Goal: Task Accomplishment & Management: Use online tool/utility

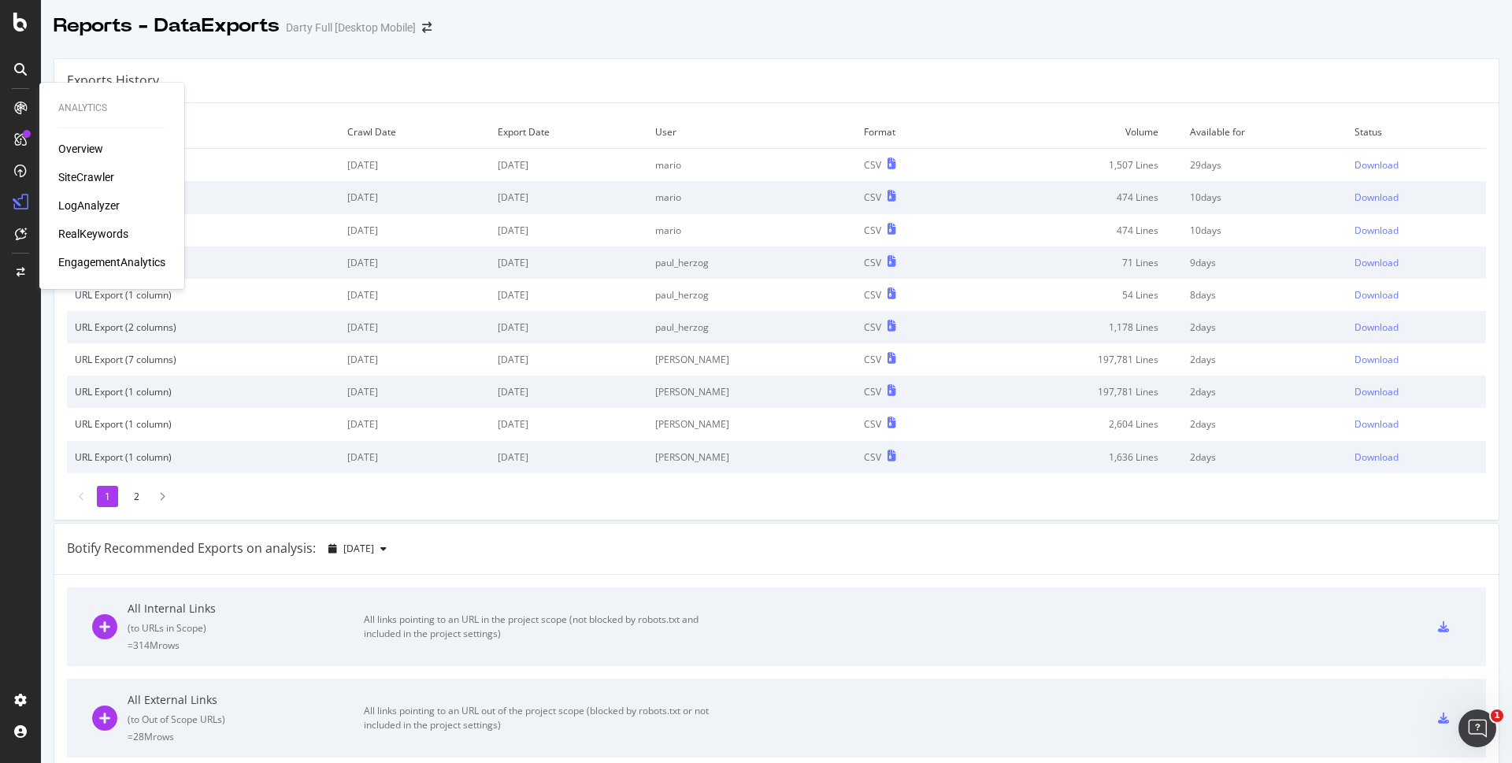
click at [87, 174] on div "SiteCrawler" at bounding box center [86, 177] width 56 height 16
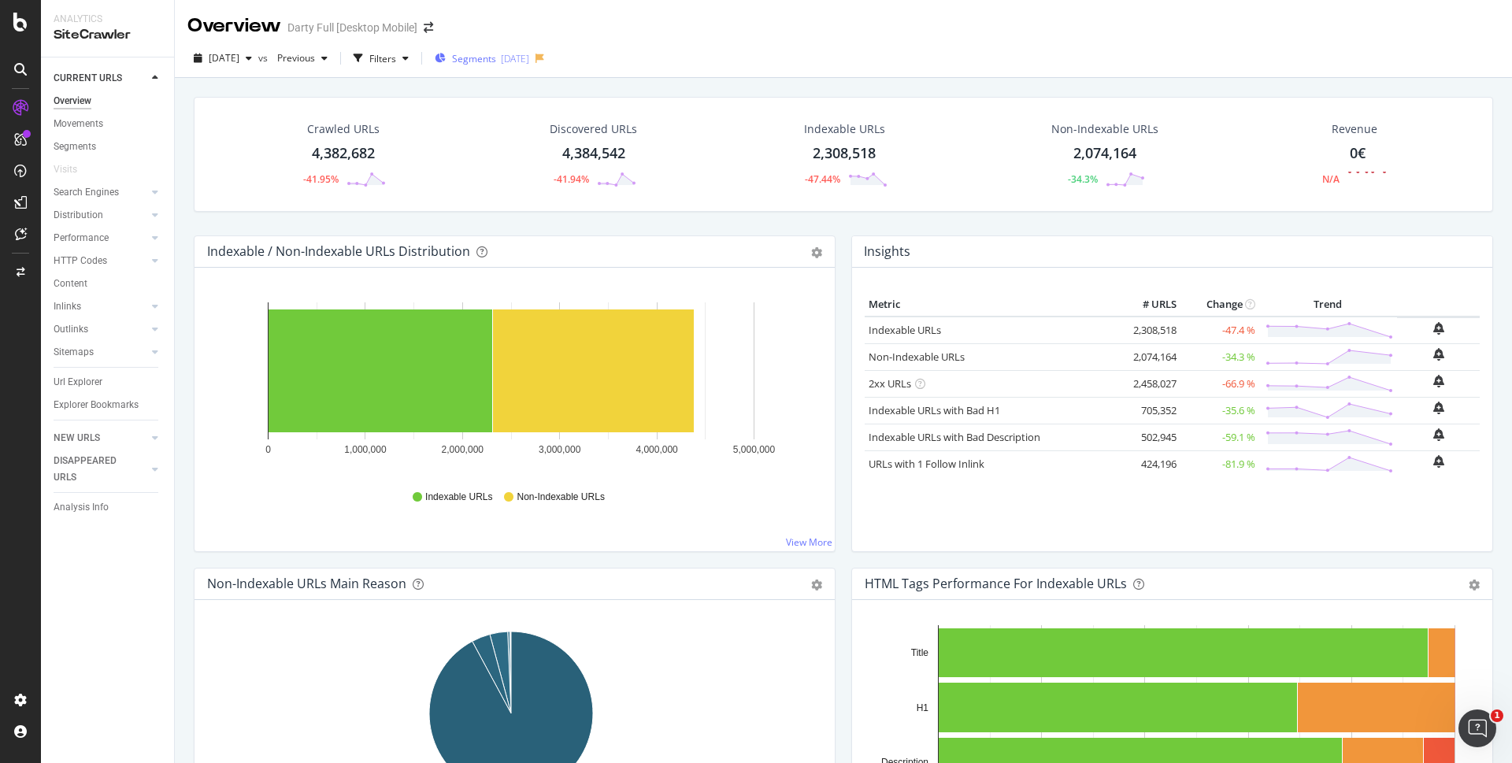
click at [496, 57] on span "Segments" at bounding box center [474, 58] width 44 height 13
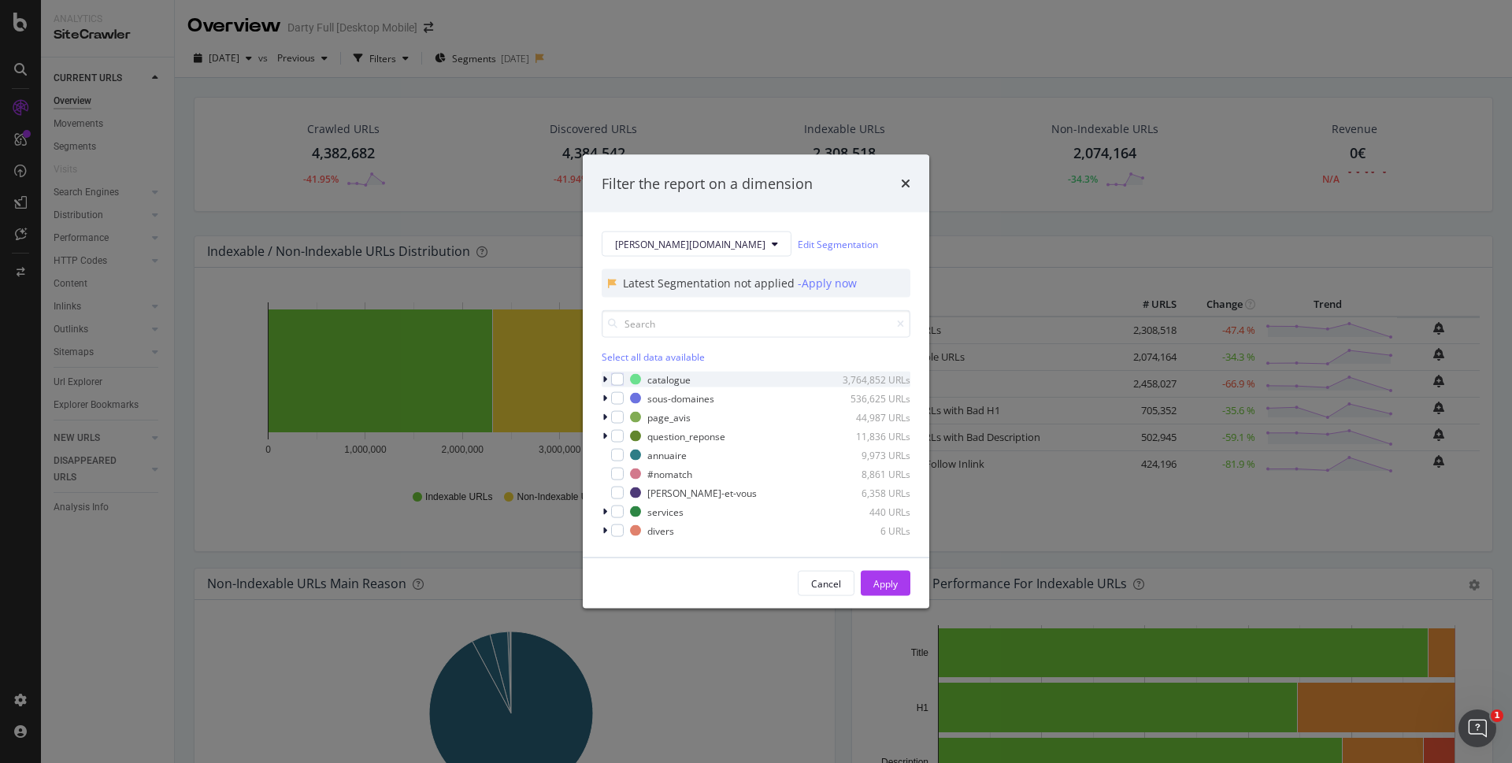
click at [606, 380] on icon "modal" at bounding box center [604, 379] width 5 height 9
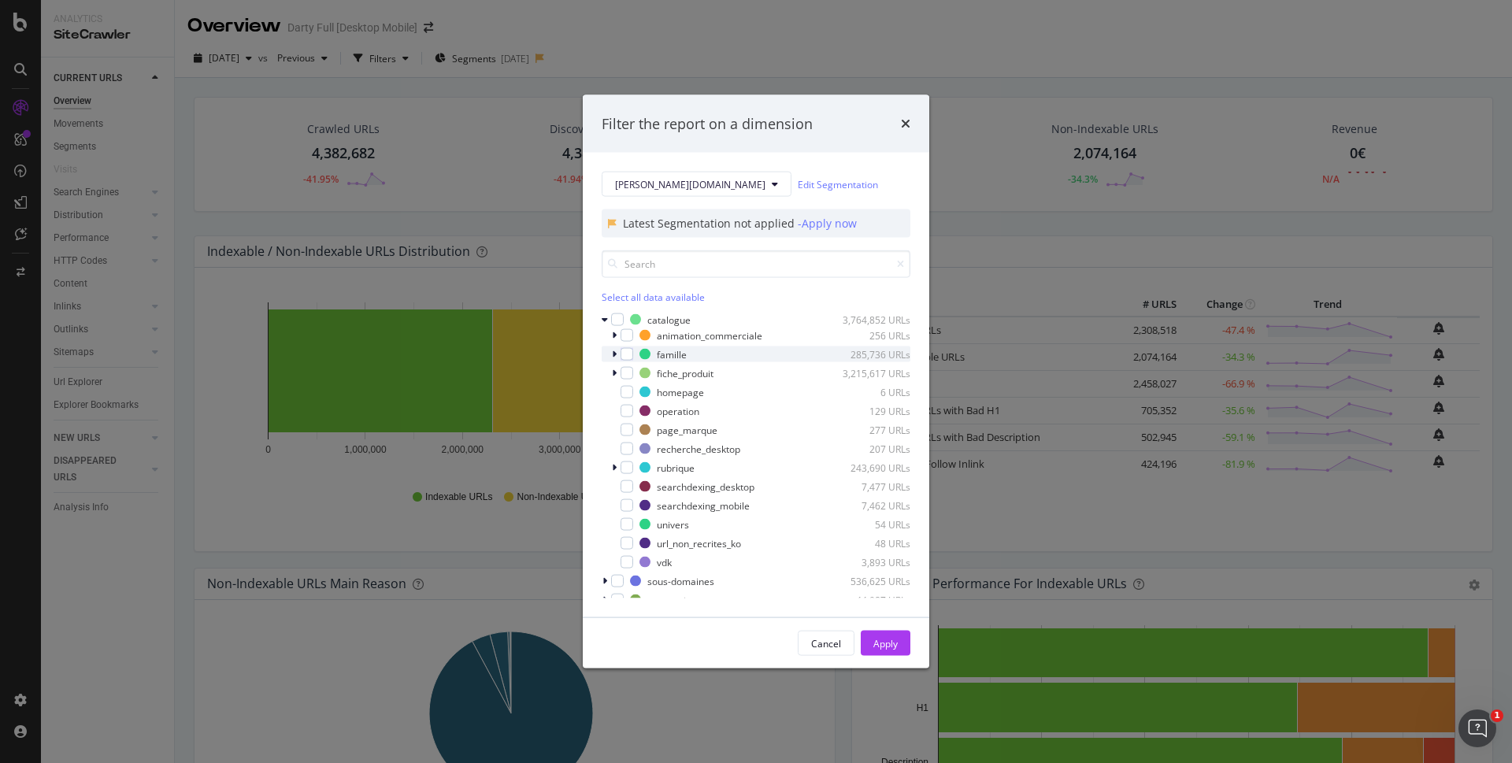
click at [616, 354] on icon "modal" at bounding box center [614, 354] width 5 height 9
click at [621, 428] on icon "modal" at bounding box center [623, 426] width 5 height 9
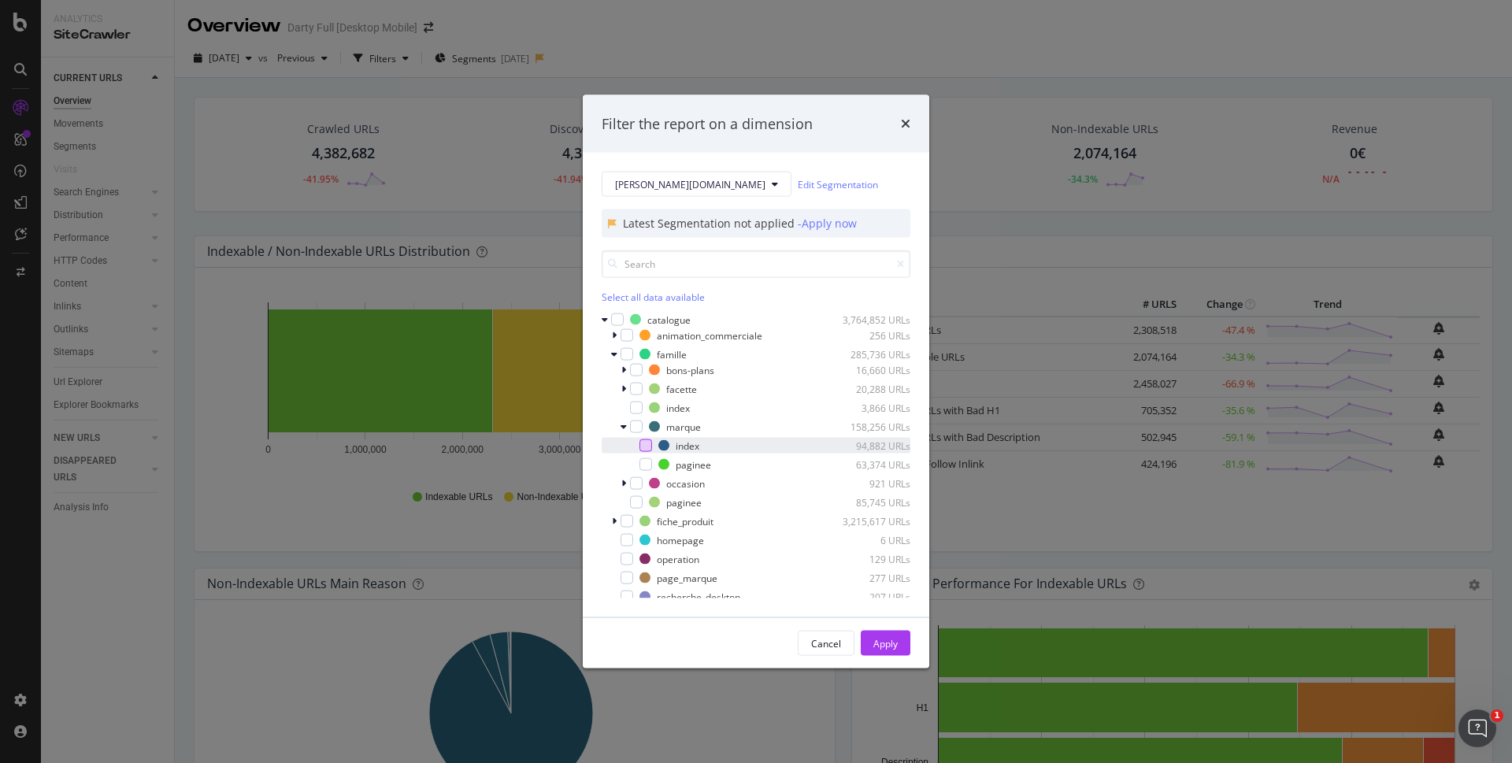
click at [642, 444] on div "modal" at bounding box center [645, 445] width 13 height 13
click at [889, 646] on div "Apply" at bounding box center [885, 642] width 24 height 13
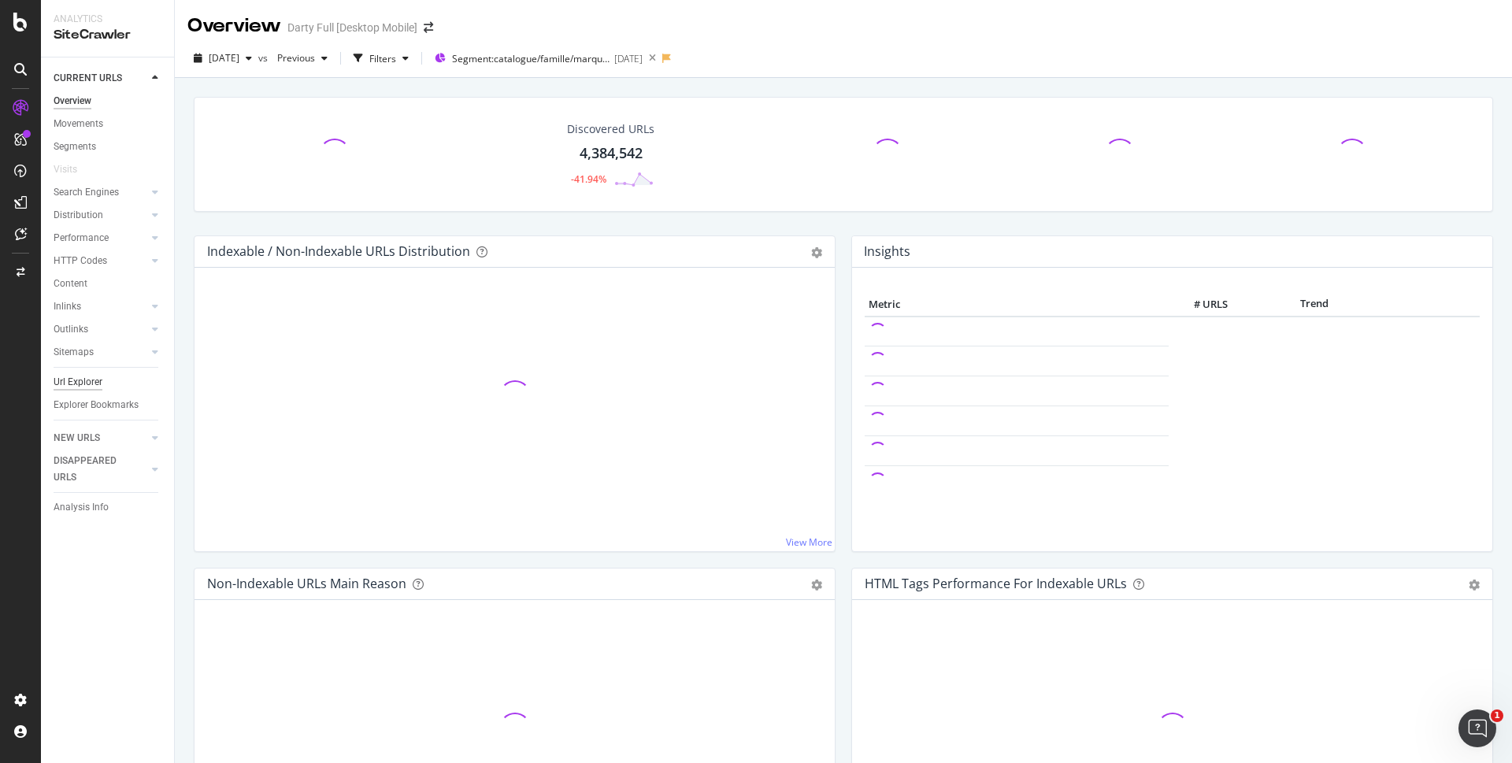
click at [89, 376] on div "Url Explorer" at bounding box center [78, 382] width 49 height 17
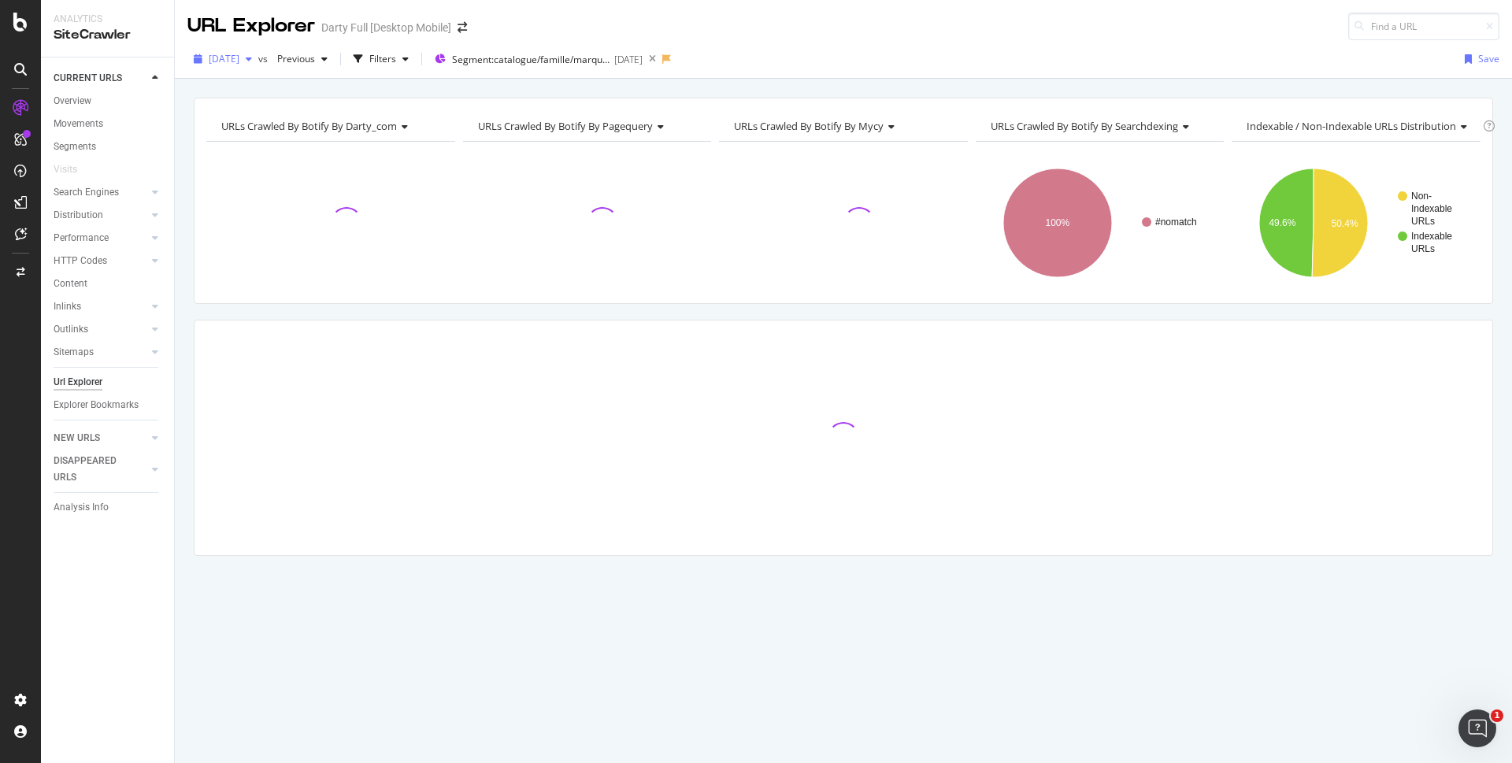
click at [258, 63] on div "button" at bounding box center [248, 58] width 19 height 9
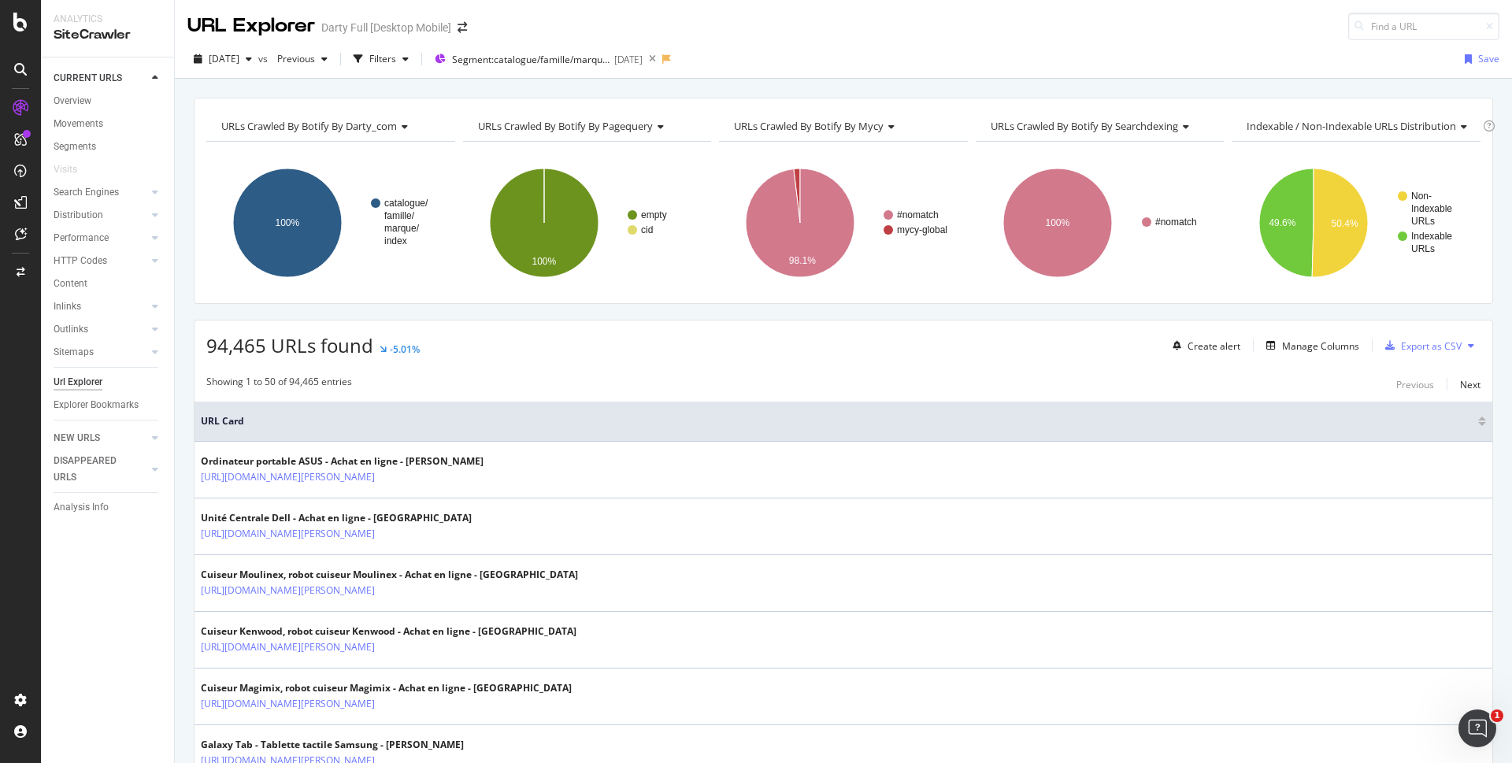
drag, startPoint x: 894, startPoint y: 33, endPoint x: 772, endPoint y: 83, distance: 132.5
click at [898, 27] on div "URL Explorer [PERSON_NAME] Full [Desktop Mobile]" at bounding box center [843, 20] width 1337 height 40
click at [415, 59] on div "button" at bounding box center [405, 58] width 19 height 9
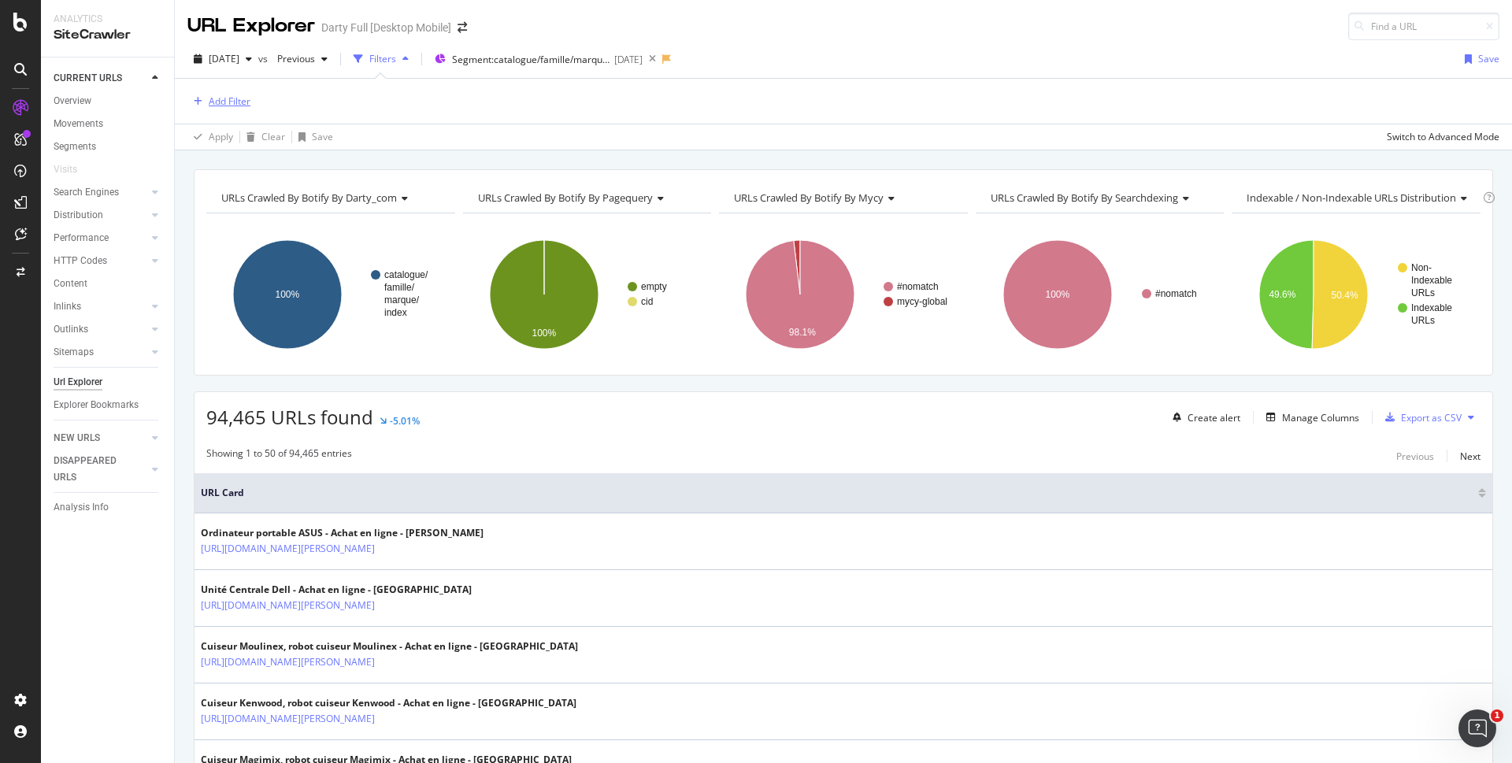
click at [224, 109] on div "Add Filter" at bounding box center [218, 101] width 63 height 17
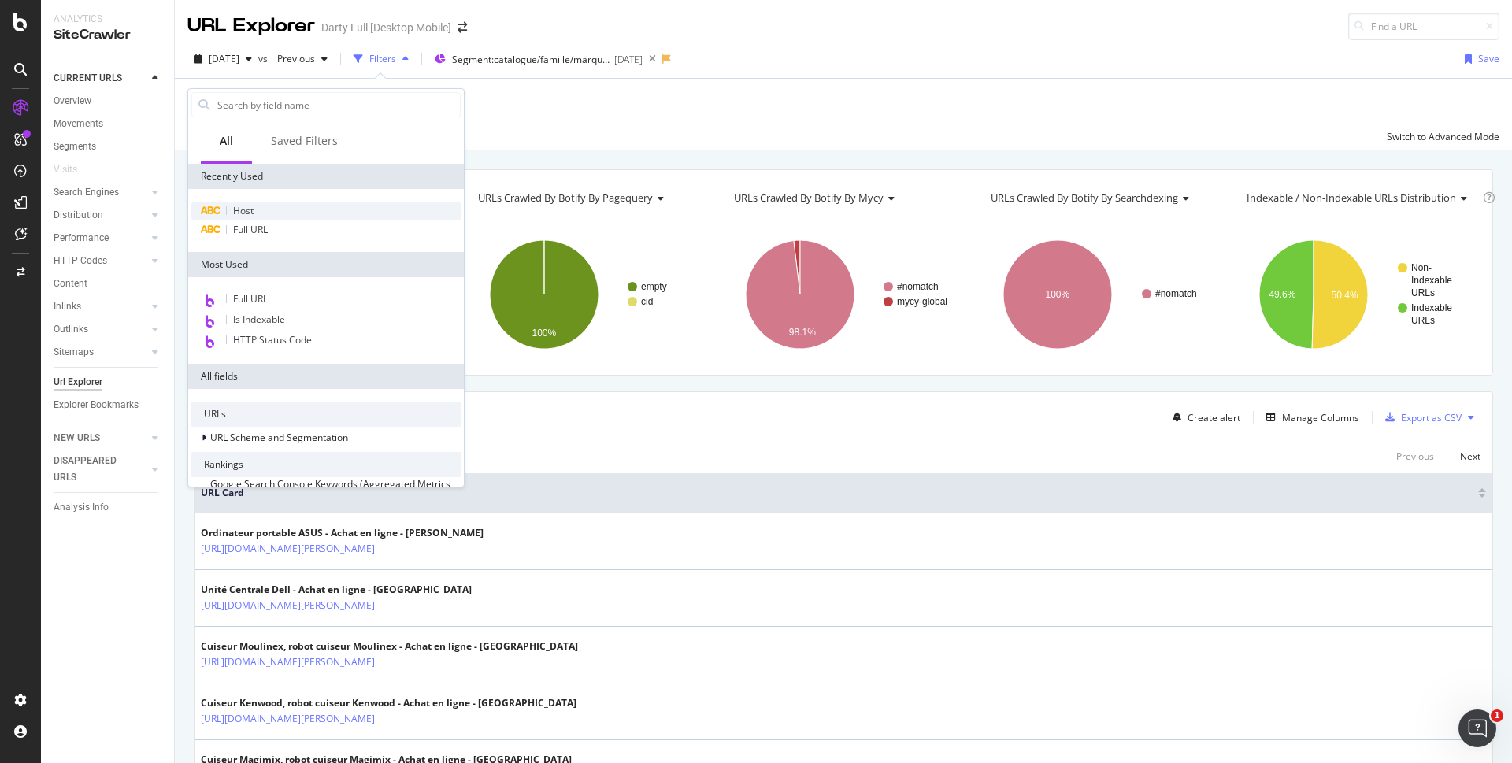
click at [256, 207] on div "Host" at bounding box center [325, 211] width 269 height 19
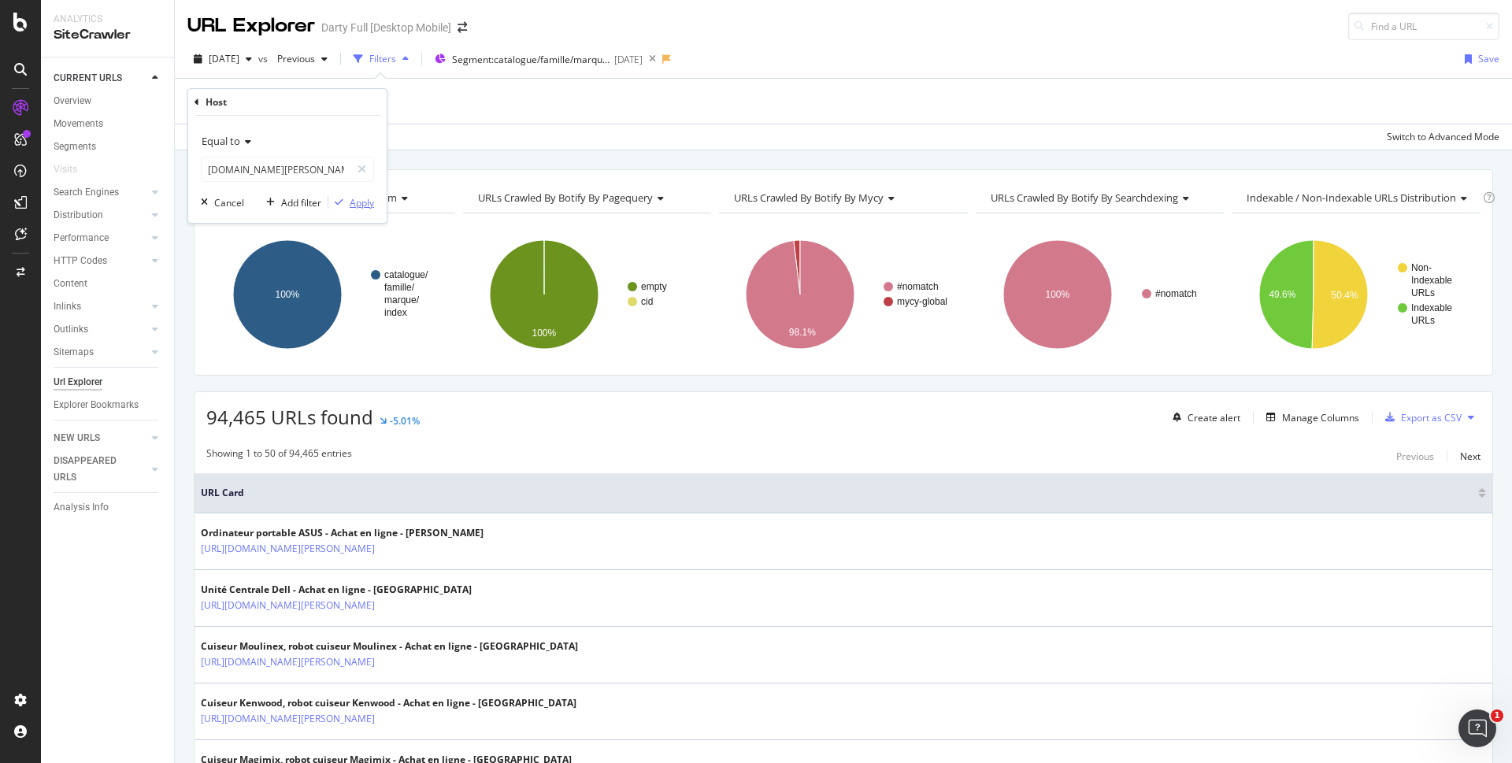
click at [353, 202] on div "Apply" at bounding box center [362, 202] width 24 height 13
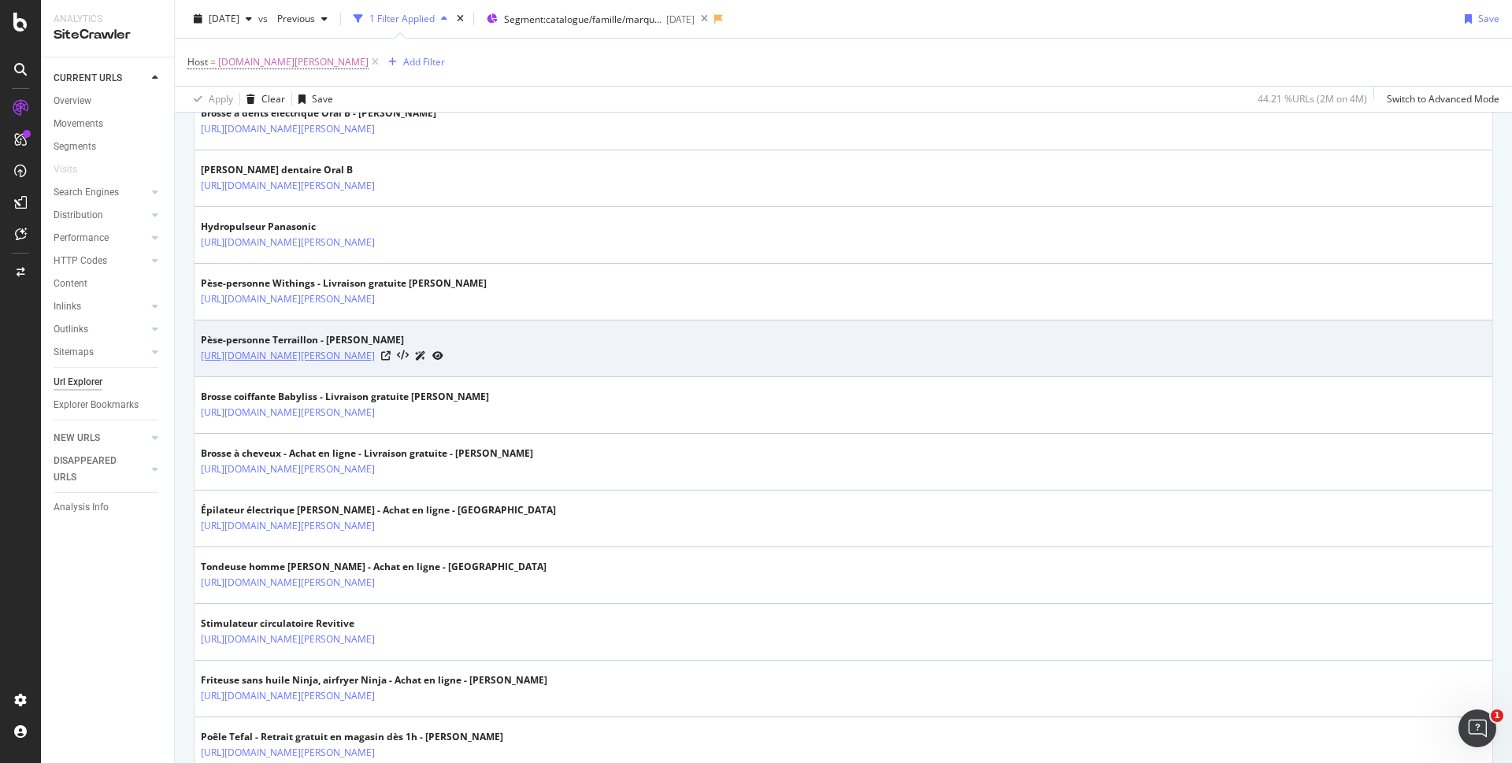
scroll to position [2204, 0]
